Goal: Find specific page/section: Find specific page/section

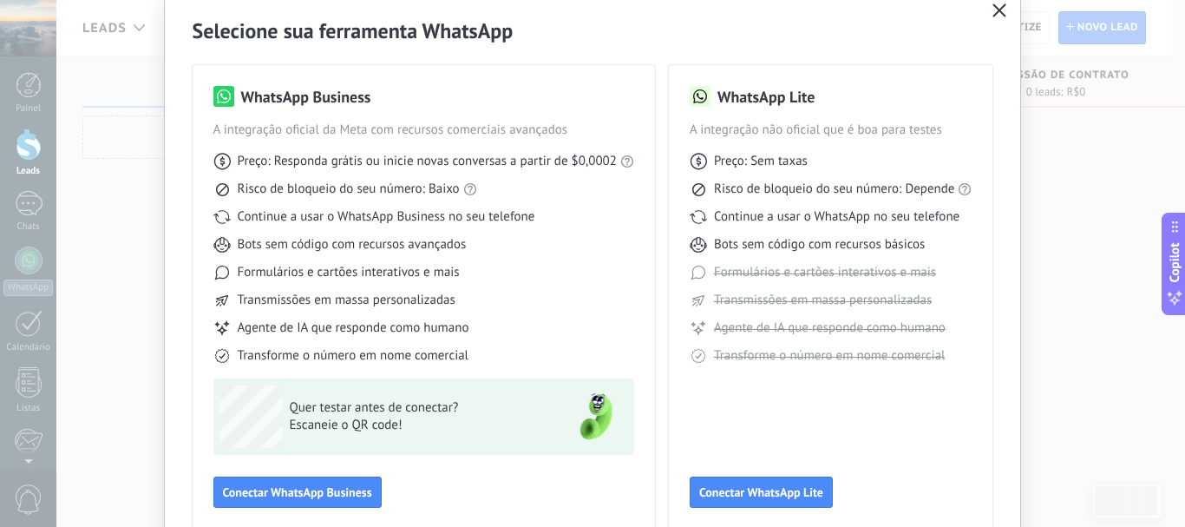
click at [998, 19] on button "button" at bounding box center [999, 11] width 23 height 24
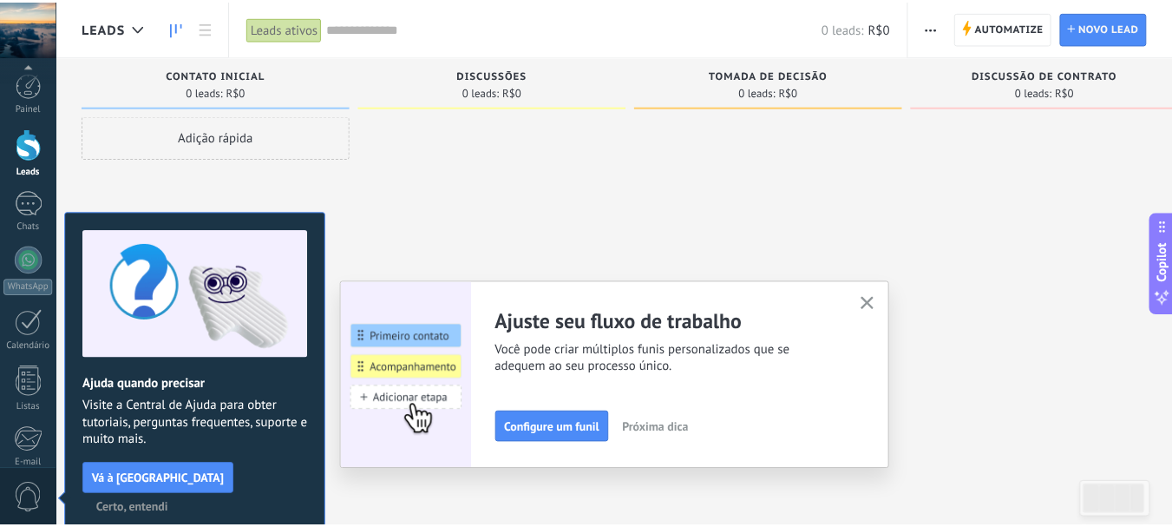
scroll to position [195, 0]
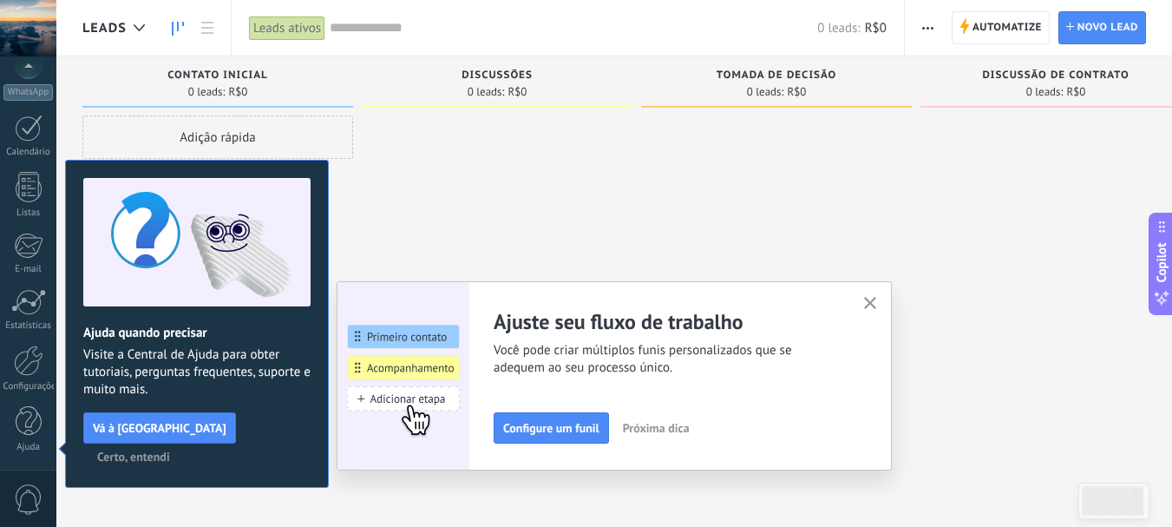
click at [877, 298] on icon "button" at bounding box center [870, 303] width 13 height 13
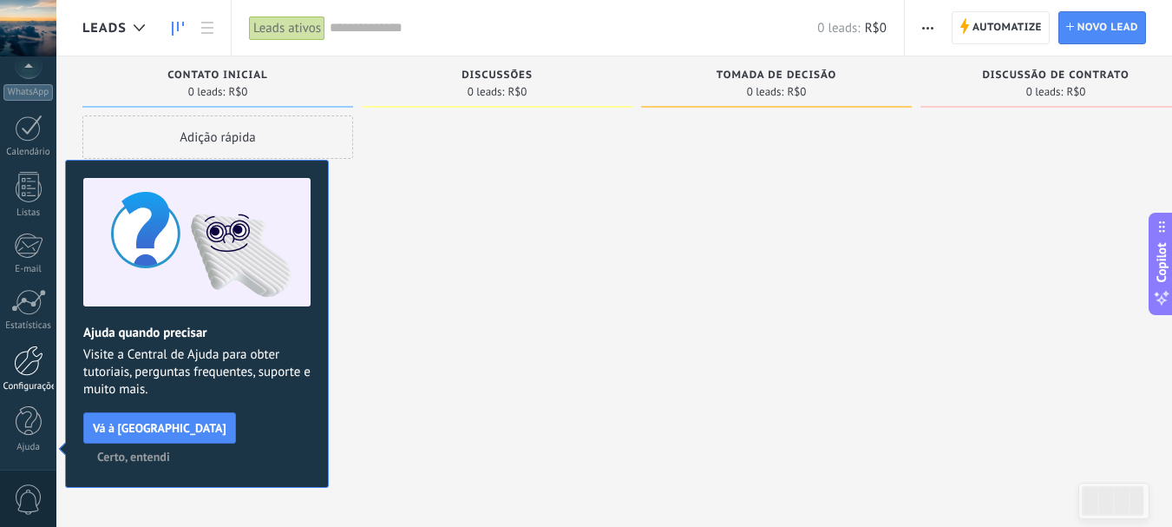
click at [43, 355] on link "Configurações" at bounding box center [28, 368] width 56 height 47
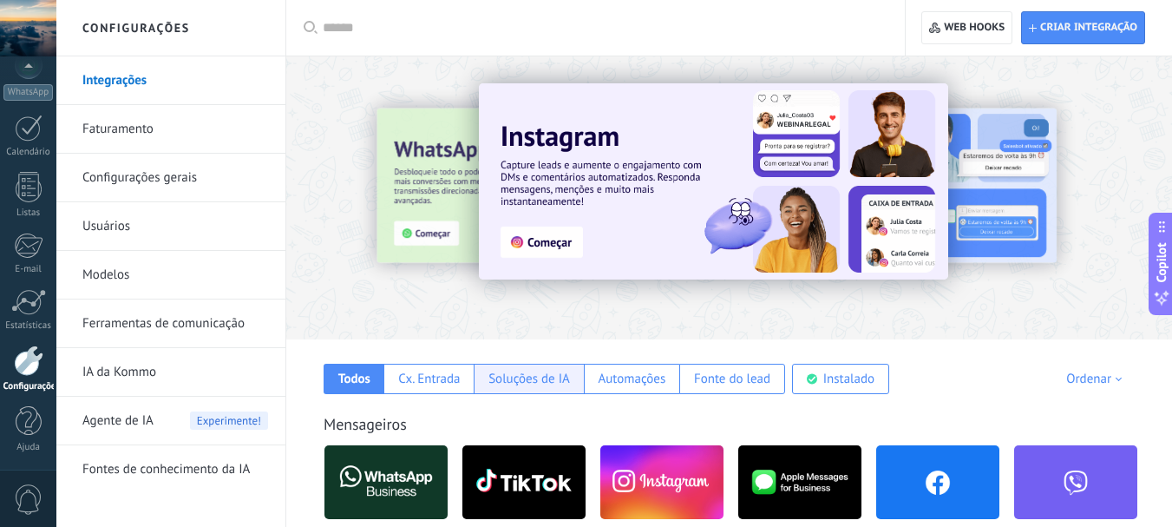
click at [523, 383] on div "Soluções de IA" at bounding box center [530, 379] width 82 height 16
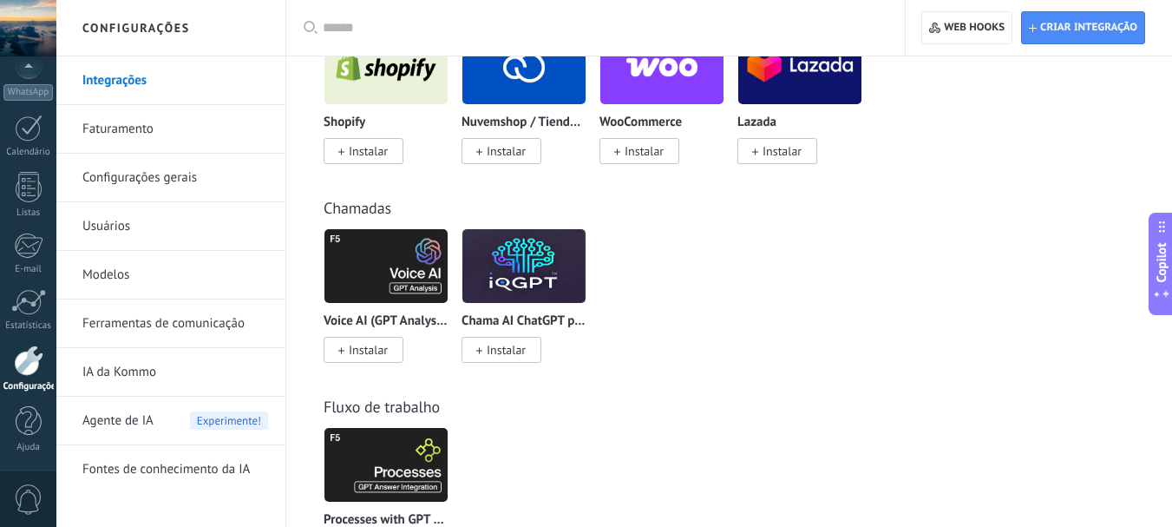
scroll to position [434, 0]
